Goal: Submit feedback/report problem: Leave review/rating

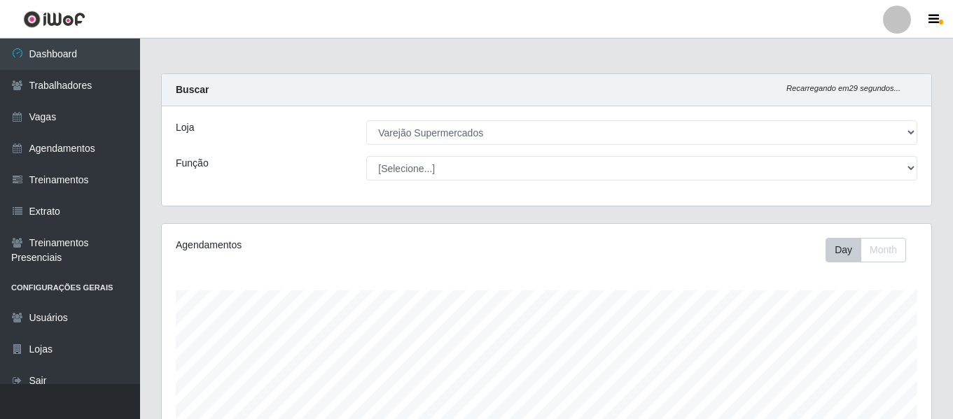
select select "237"
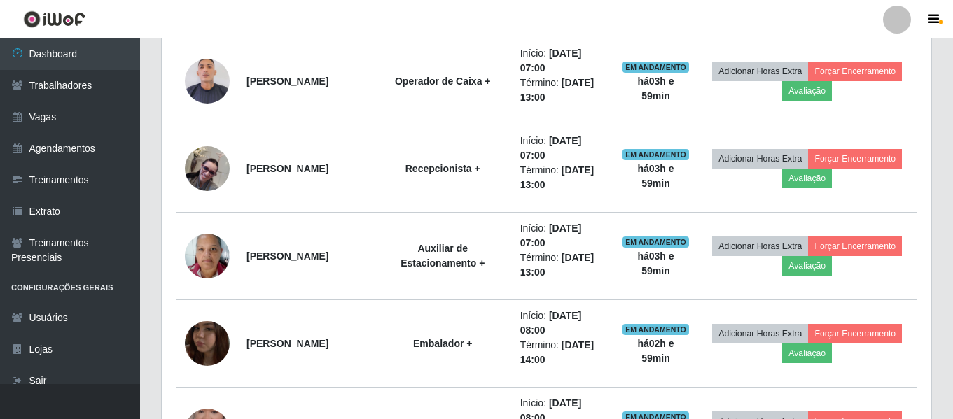
scroll to position [384, 0]
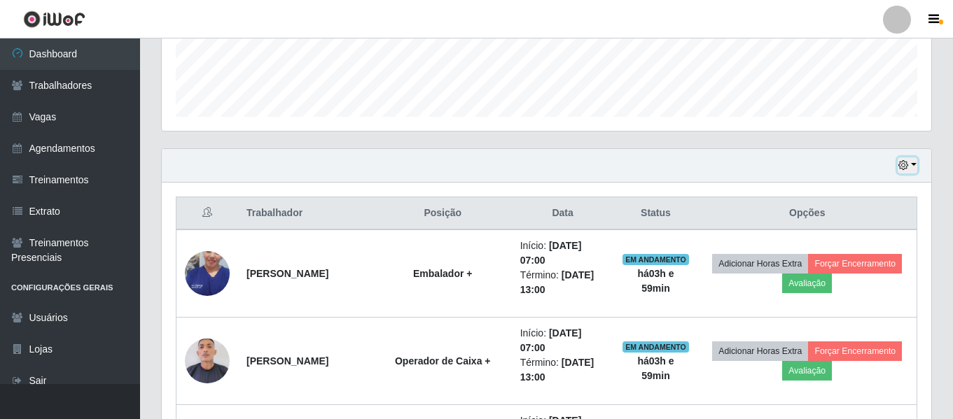
click at [911, 162] on button "button" at bounding box center [908, 166] width 20 height 16
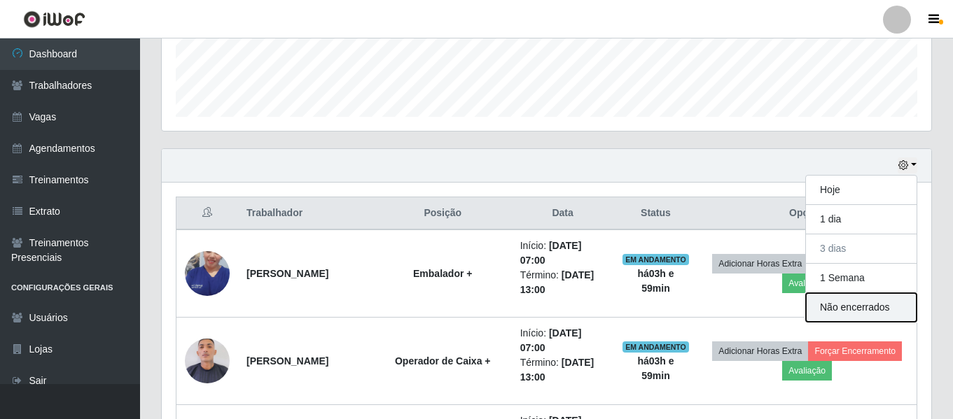
click at [876, 312] on button "Não encerrados" at bounding box center [861, 307] width 111 height 29
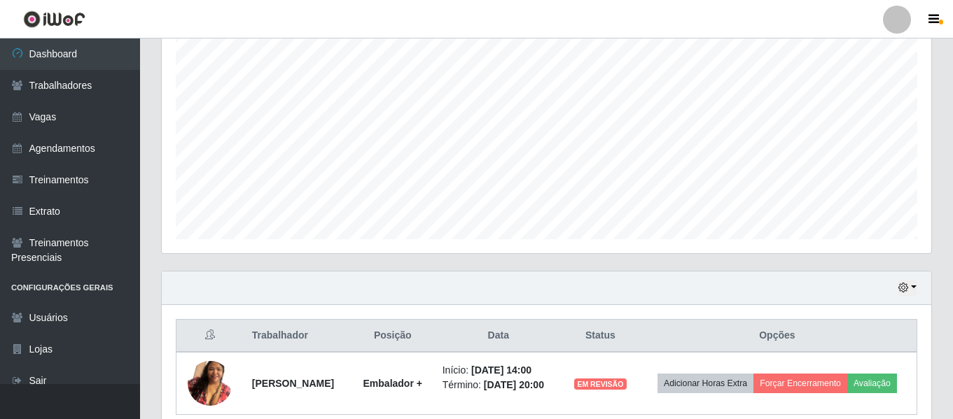
scroll to position [324, 0]
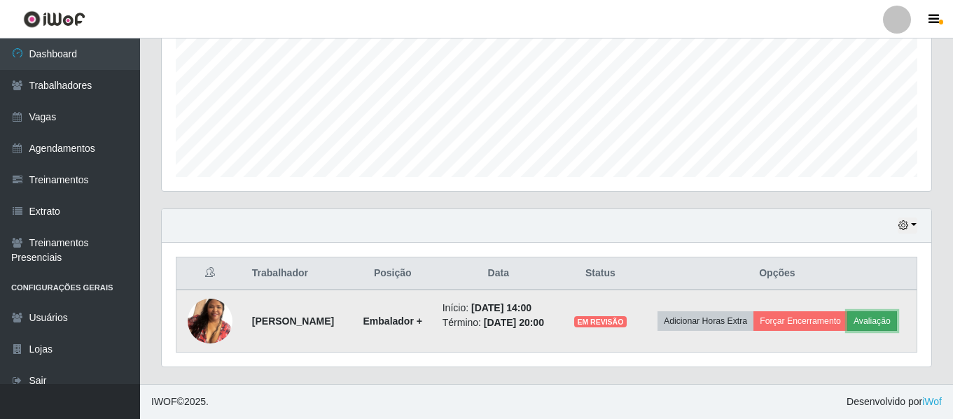
click at [876, 321] on button "Avaliação" at bounding box center [872, 322] width 50 height 20
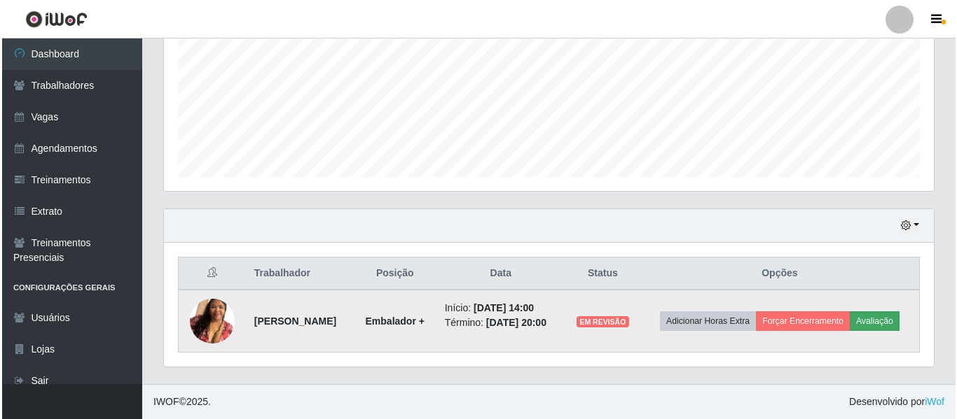
scroll to position [291, 763]
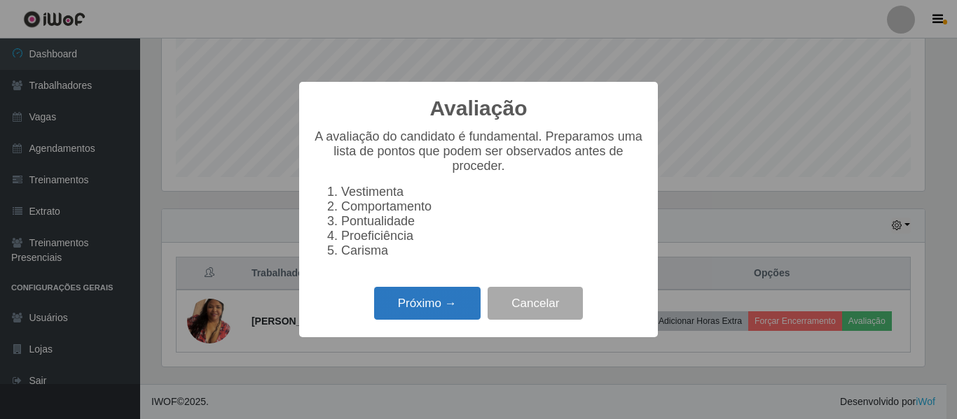
click at [450, 320] on button "Próximo →" at bounding box center [427, 303] width 106 height 33
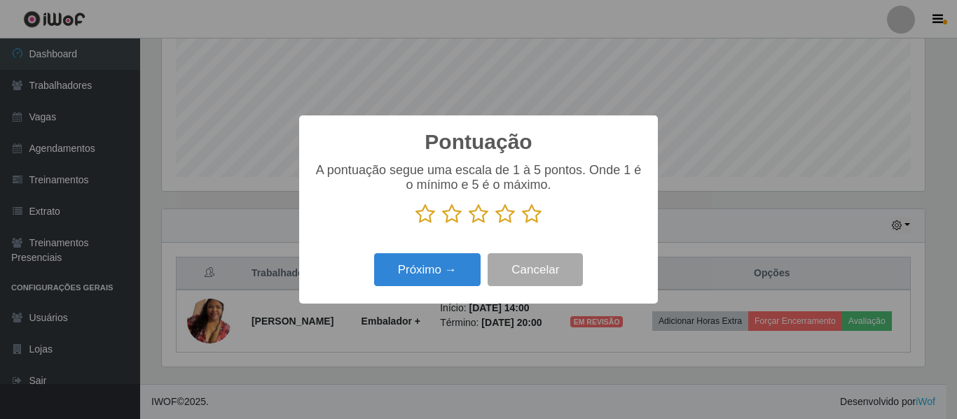
scroll to position [699998, 699526]
click at [450, 281] on button "Próximo →" at bounding box center [427, 270] width 106 height 33
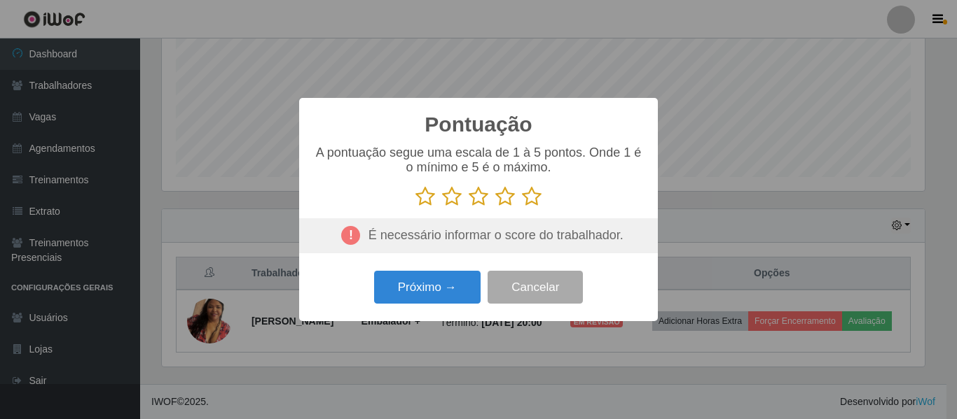
click at [529, 199] on icon at bounding box center [532, 196] width 20 height 21
click at [522, 207] on input "radio" at bounding box center [522, 207] width 0 height 0
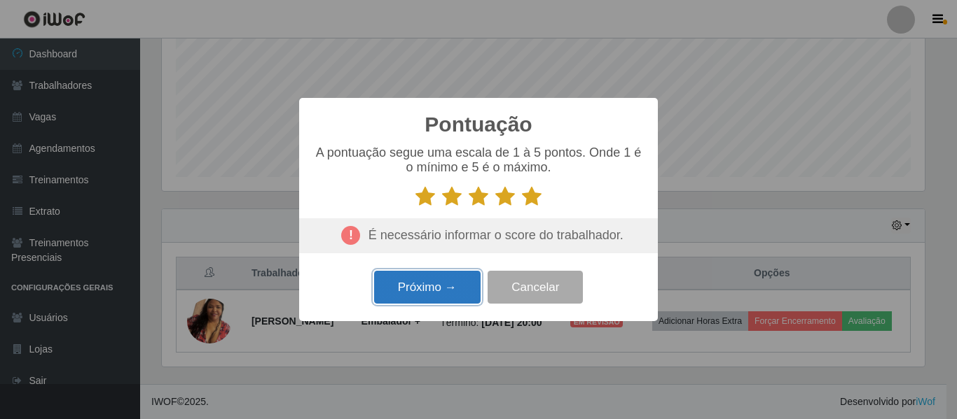
click at [412, 290] on button "Próximo →" at bounding box center [427, 287] width 106 height 33
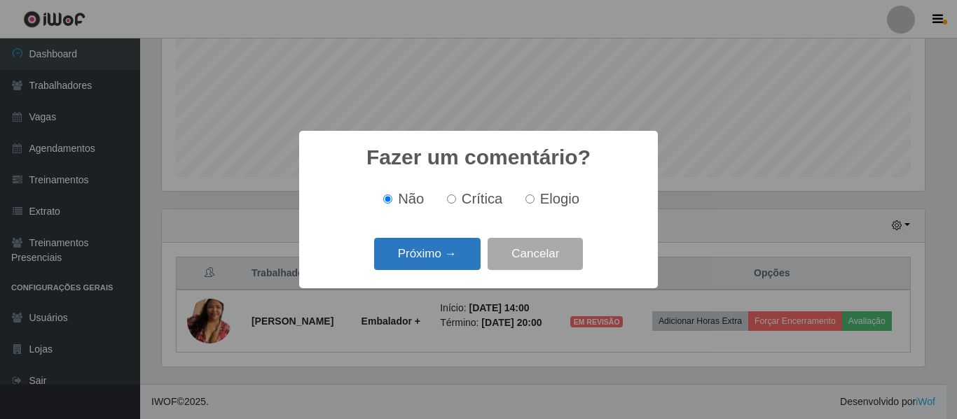
click at [429, 245] on button "Próximo →" at bounding box center [427, 254] width 106 height 33
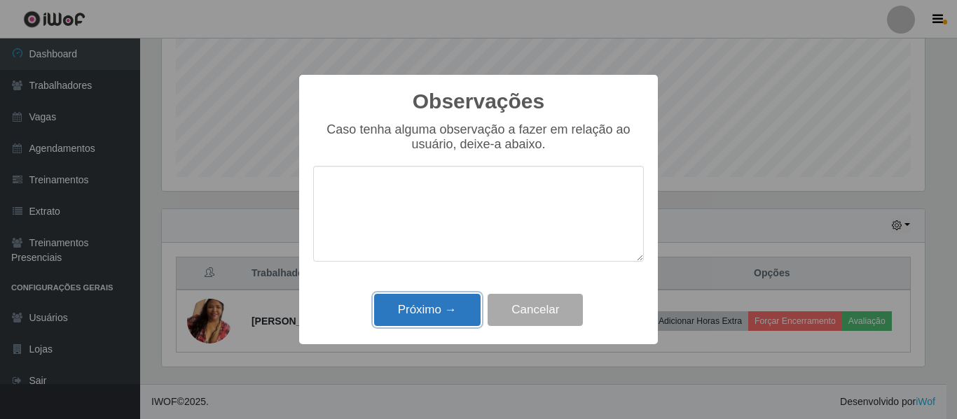
click at [455, 314] on button "Próximo →" at bounding box center [427, 310] width 106 height 33
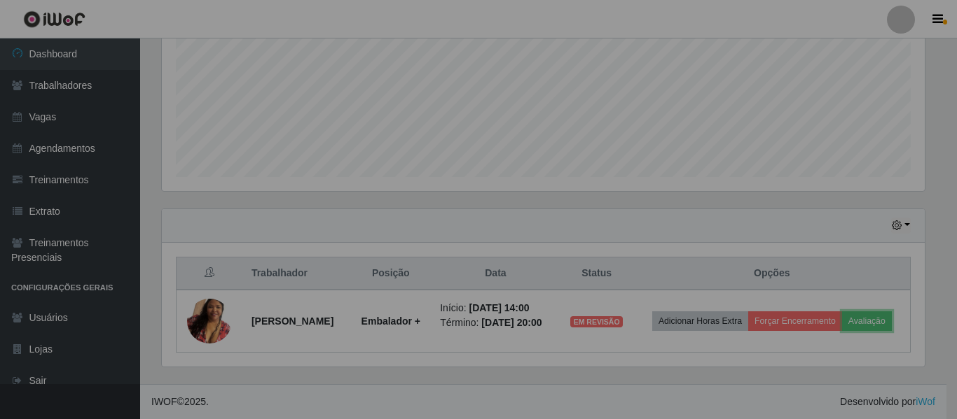
scroll to position [291, 770]
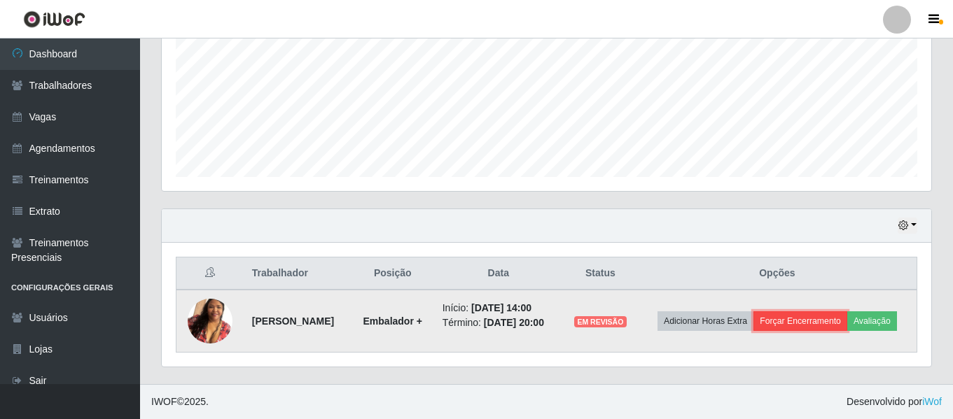
click at [811, 317] on button "Forçar Encerramento" at bounding box center [801, 322] width 94 height 20
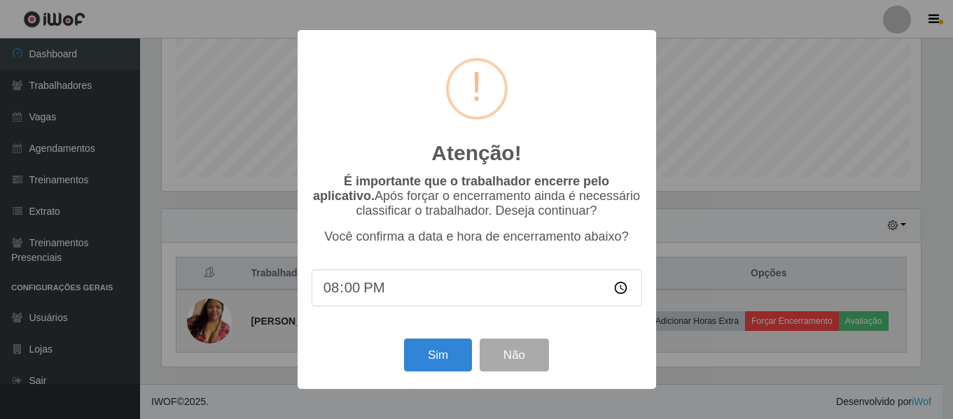
scroll to position [291, 763]
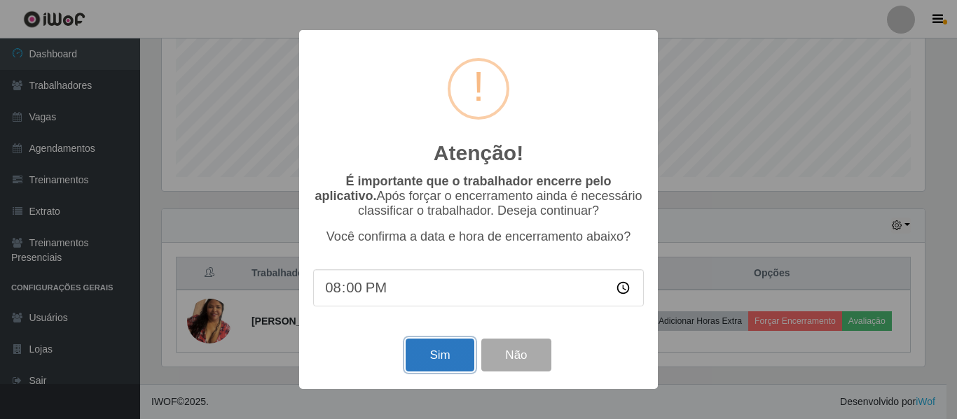
click at [449, 364] on button "Sim" at bounding box center [439, 355] width 68 height 33
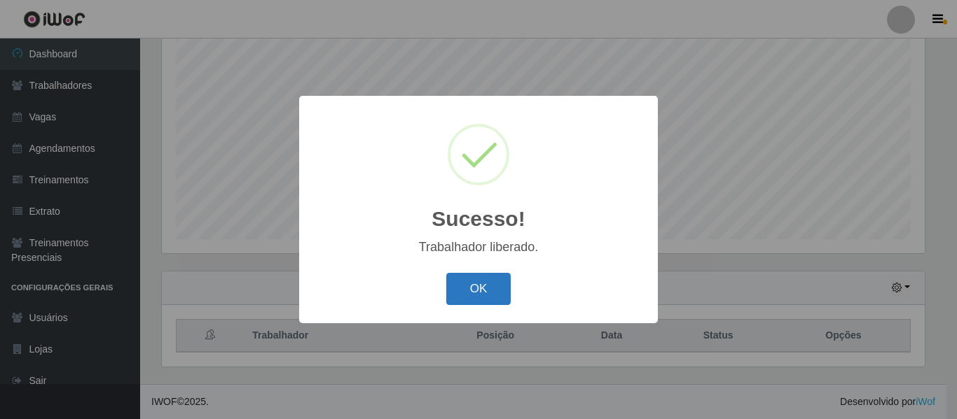
click at [492, 300] on button "OK" at bounding box center [478, 289] width 65 height 33
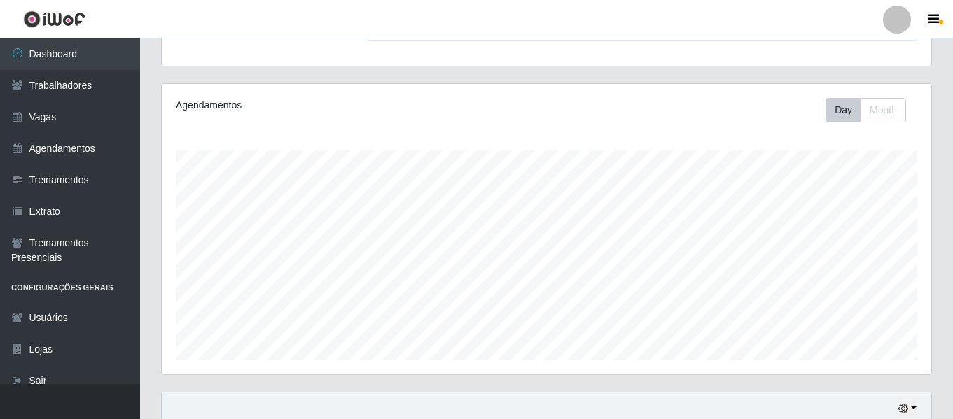
scroll to position [261, 0]
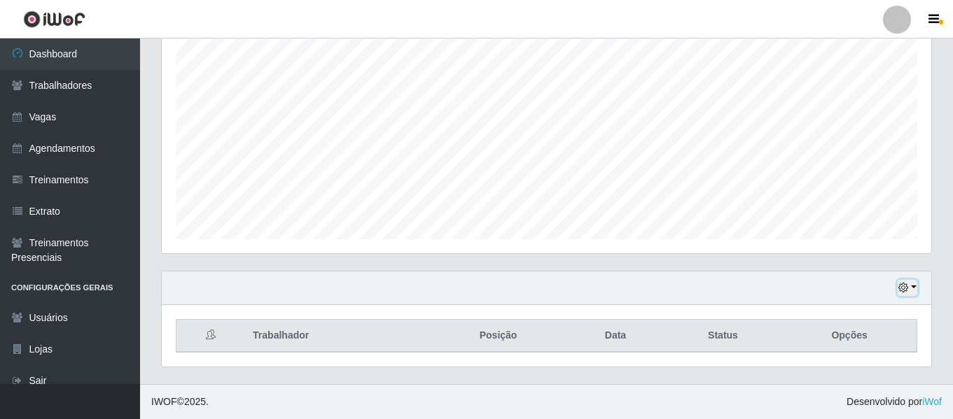
click at [915, 283] on button "button" at bounding box center [908, 288] width 20 height 16
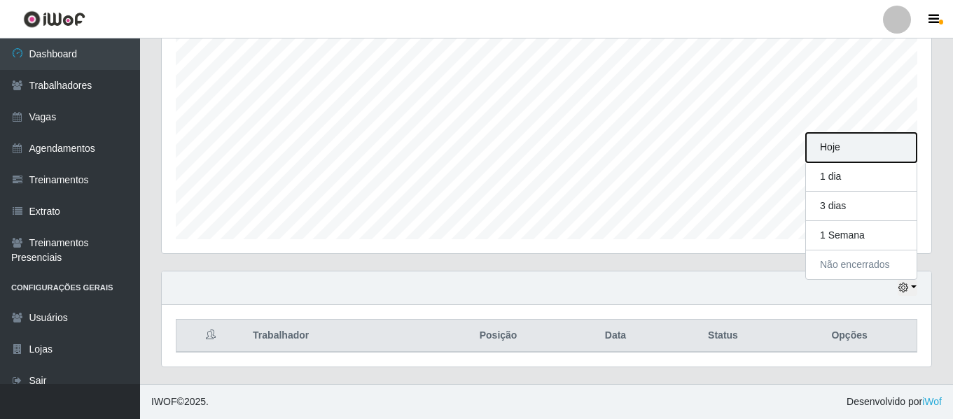
click at [849, 148] on button "Hoje" at bounding box center [861, 147] width 111 height 29
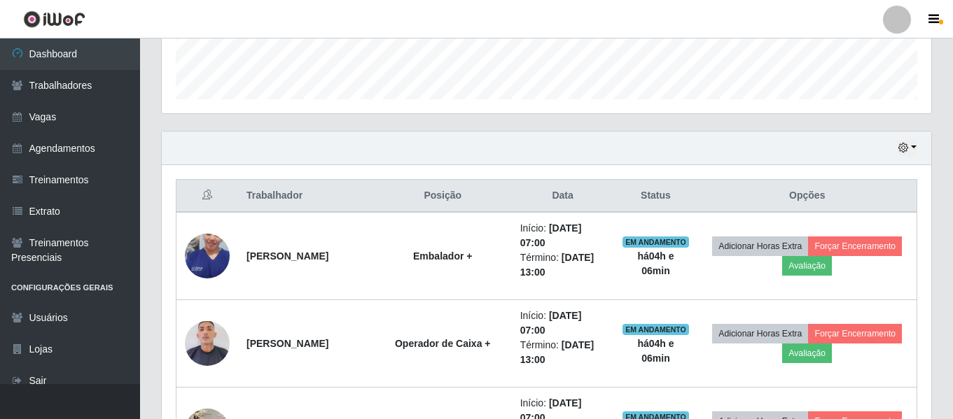
scroll to position [541, 0]
